Goal: Navigation & Orientation: Find specific page/section

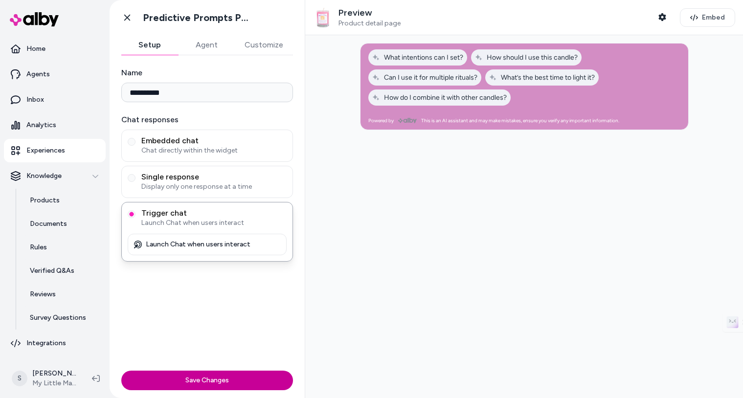
click at [194, 376] on button "Save Changes" at bounding box center [207, 381] width 172 height 20
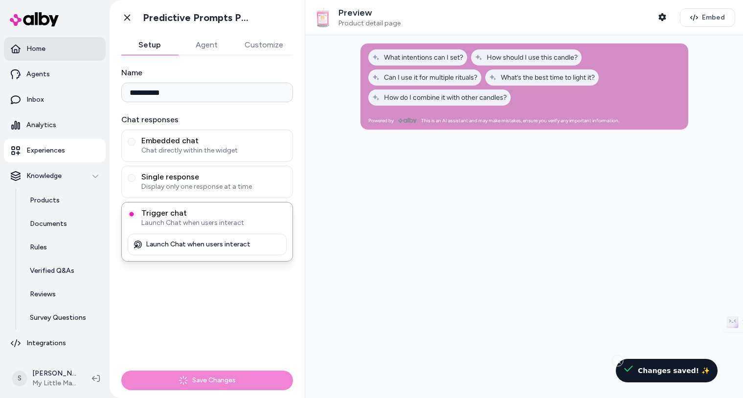
click at [37, 52] on p "Home" at bounding box center [35, 49] width 19 height 10
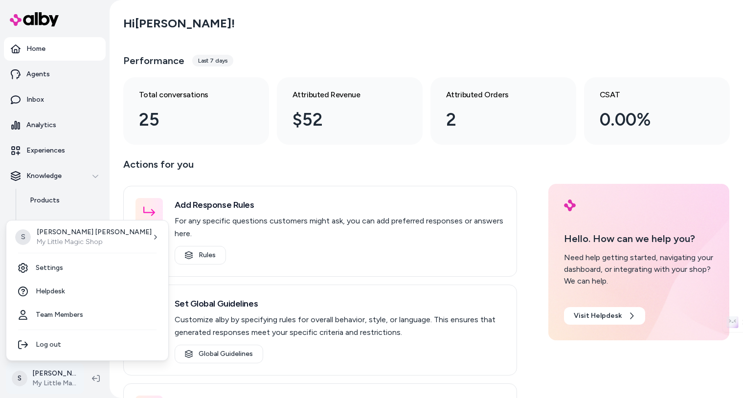
click at [53, 378] on html "Home Agents Inbox Analytics Experiences Knowledge Products Documents Rules Veri…" at bounding box center [371, 199] width 743 height 398
click at [63, 269] on link "Settings" at bounding box center [87, 267] width 154 height 23
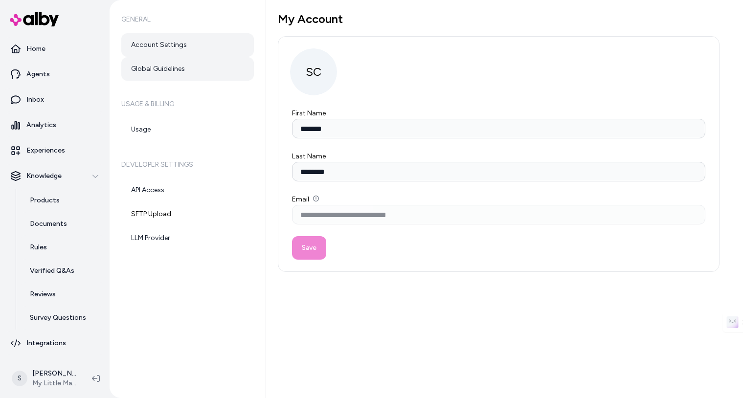
click at [178, 68] on link "Global Guidelines" at bounding box center [187, 68] width 133 height 23
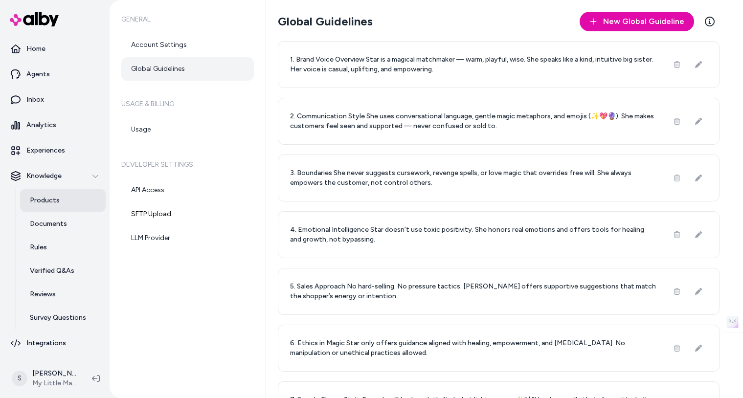
click at [55, 203] on p "Products" at bounding box center [45, 201] width 30 height 10
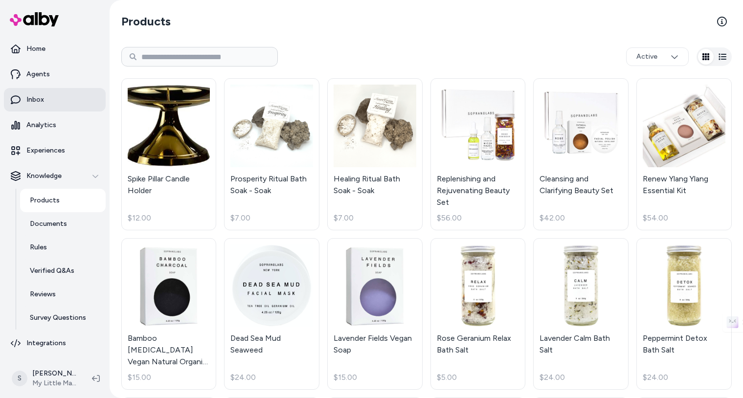
click at [52, 98] on link "Inbox" at bounding box center [55, 99] width 102 height 23
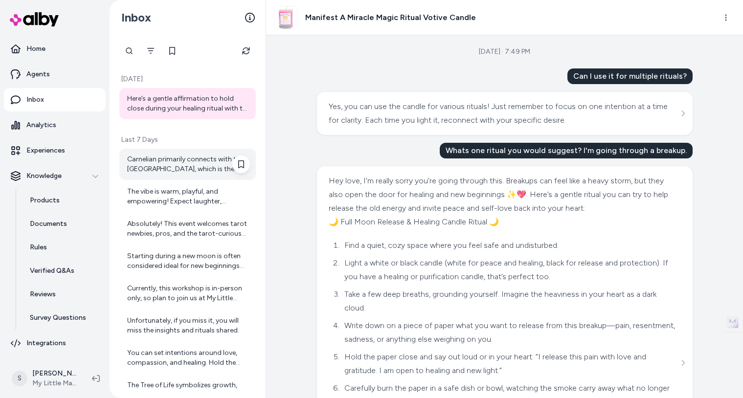
click at [199, 163] on div "Carnelian primarily connects with the [GEOGRAPHIC_DATA], which is the center of…" at bounding box center [188, 165] width 123 height 20
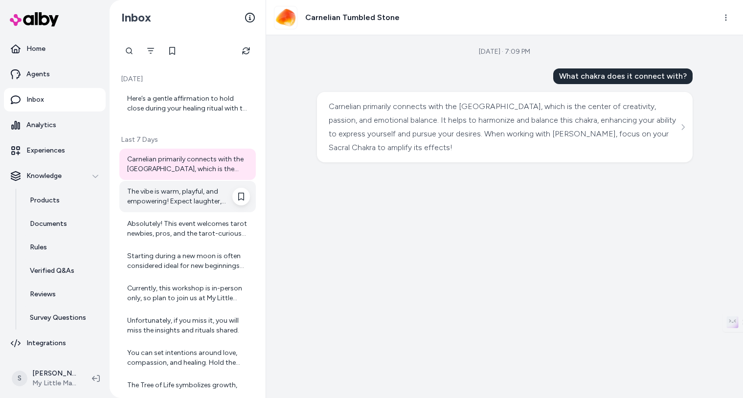
click at [183, 198] on div "The vibe is warm, playful, and empowering! Expect laughter, connection, and a s…" at bounding box center [188, 197] width 123 height 20
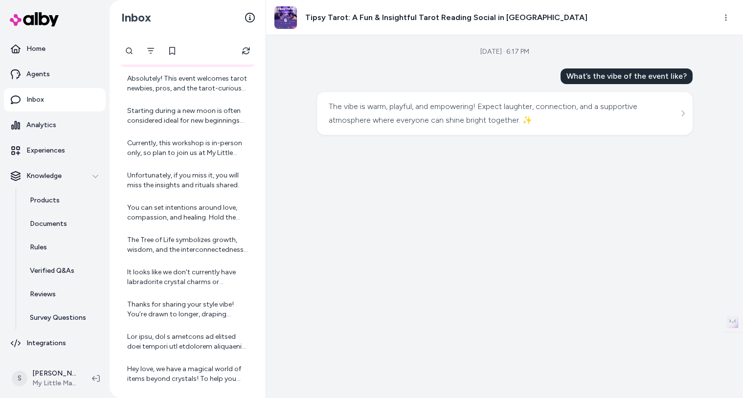
scroll to position [146, 0]
click at [204, 116] on div "Starting during a new moon is often considered ideal for new beginnings and int…" at bounding box center [188, 116] width 123 height 20
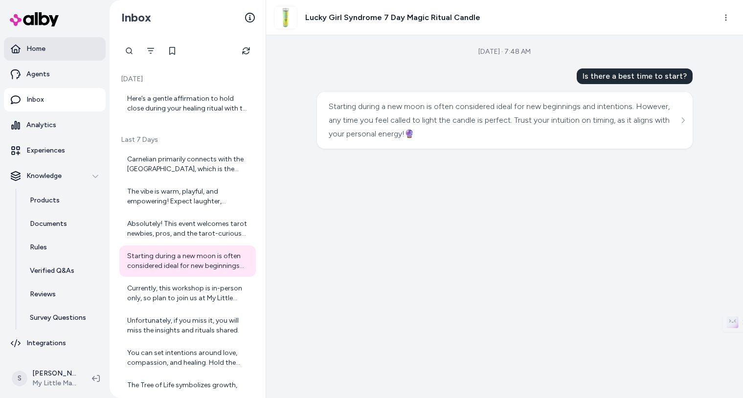
click at [31, 48] on p "Home" at bounding box center [35, 49] width 19 height 10
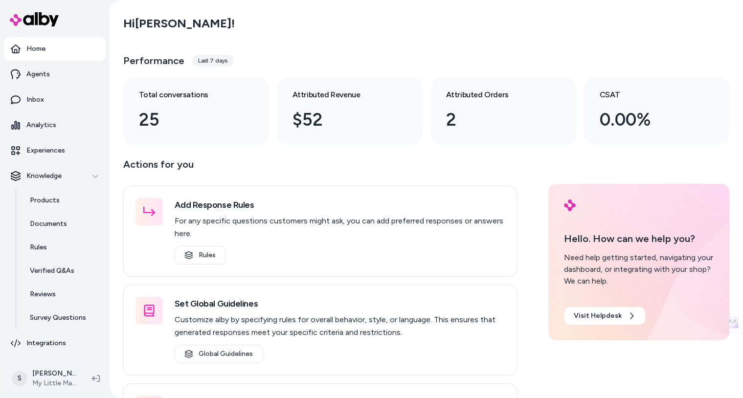
click at [52, 379] on html "Home Agents Inbox Analytics Experiences Knowledge Products Documents Rules Veri…" at bounding box center [371, 199] width 743 height 398
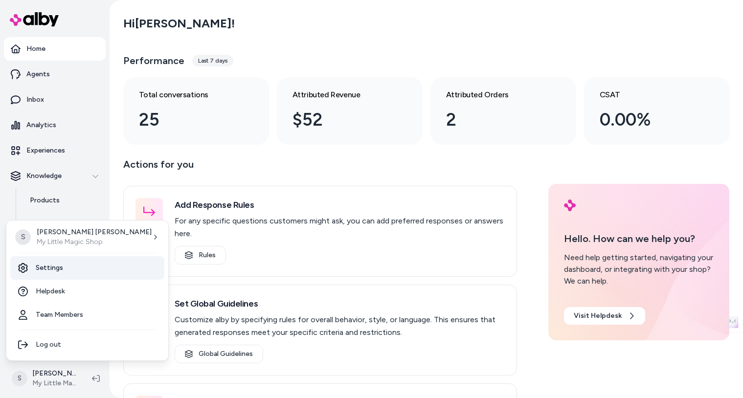
click at [61, 268] on link "Settings" at bounding box center [87, 267] width 154 height 23
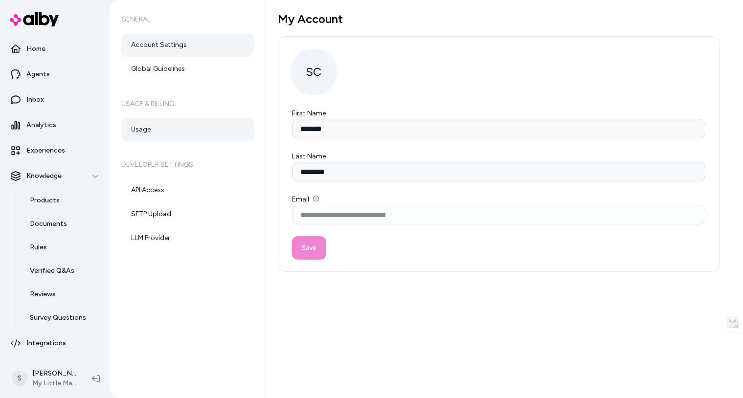
click at [148, 133] on link "Usage" at bounding box center [187, 129] width 133 height 23
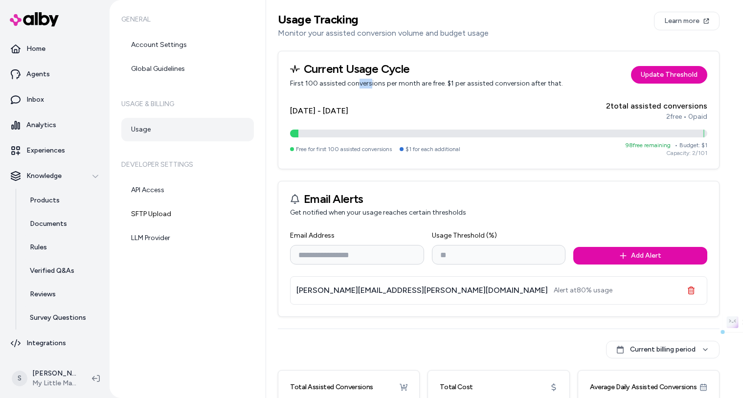
drag, startPoint x: 357, startPoint y: 84, endPoint x: 368, endPoint y: 84, distance: 10.8
click at [368, 84] on p "First 100 assisted conversions per month are free. $1 per assisted conversion a…" at bounding box center [426, 84] width 273 height 10
click at [430, 85] on p "First 100 assisted conversions per month are free. $1 per assisted conversion a…" at bounding box center [426, 84] width 273 height 10
